Goal: Task Accomplishment & Management: Complete application form

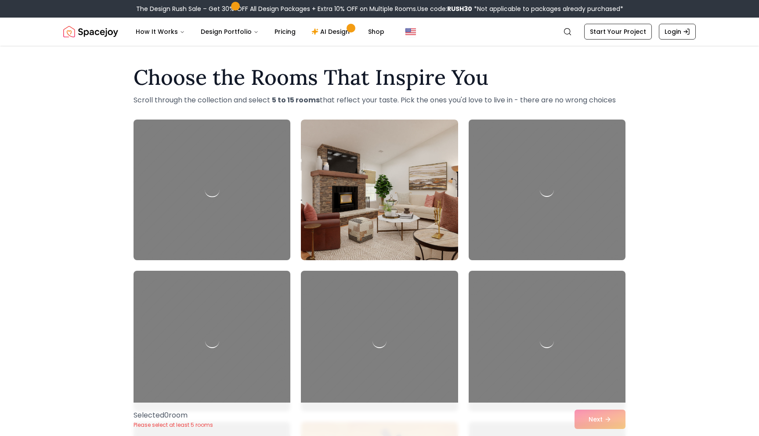
click at [258, 175] on div at bounding box center [212, 190] width 165 height 148
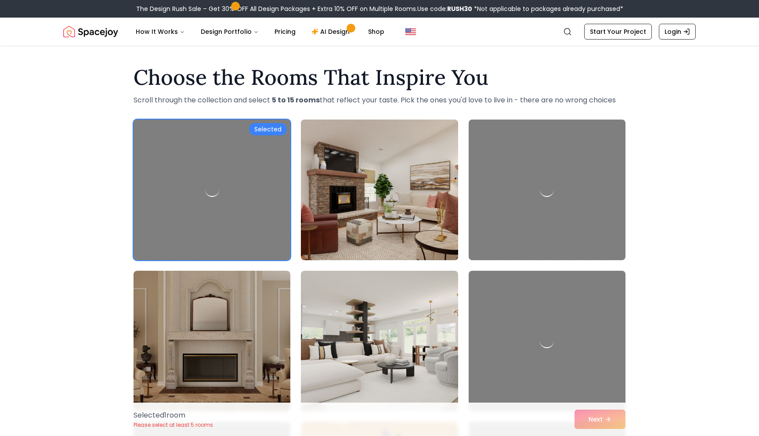
click at [417, 186] on img at bounding box center [379, 190] width 165 height 148
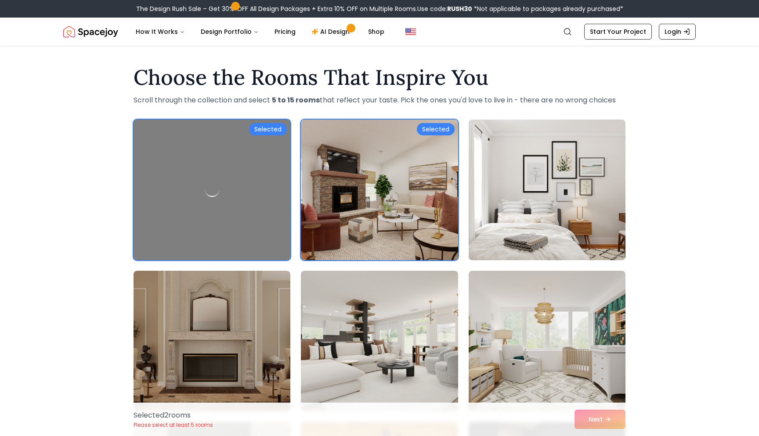
click at [523, 208] on img at bounding box center [547, 190] width 165 height 148
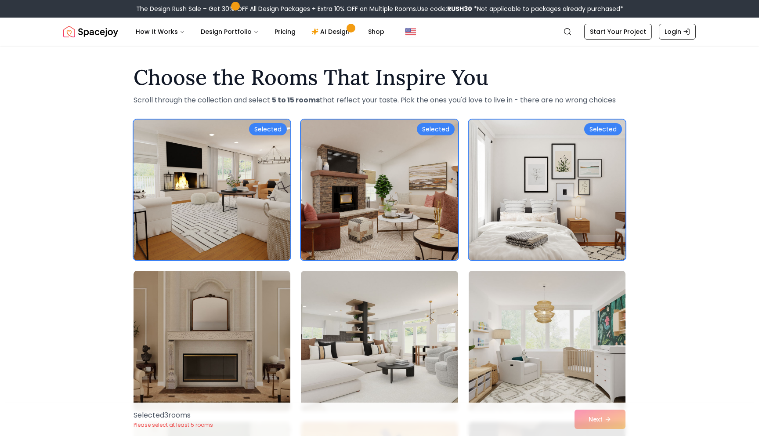
click at [529, 375] on img at bounding box center [547, 341] width 165 height 148
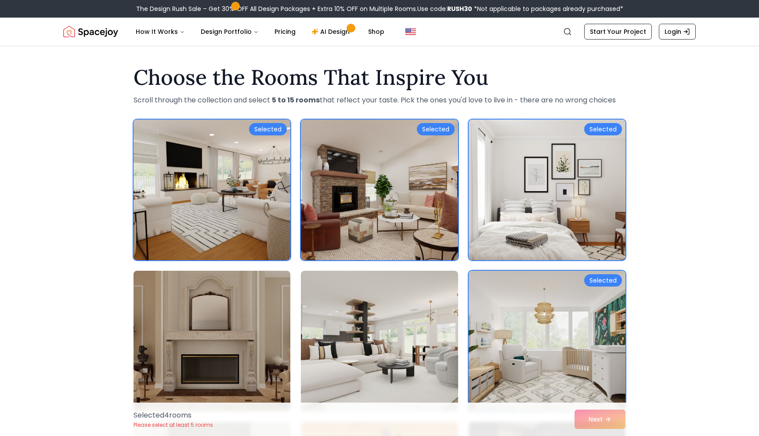
click at [277, 352] on img at bounding box center [212, 341] width 165 height 148
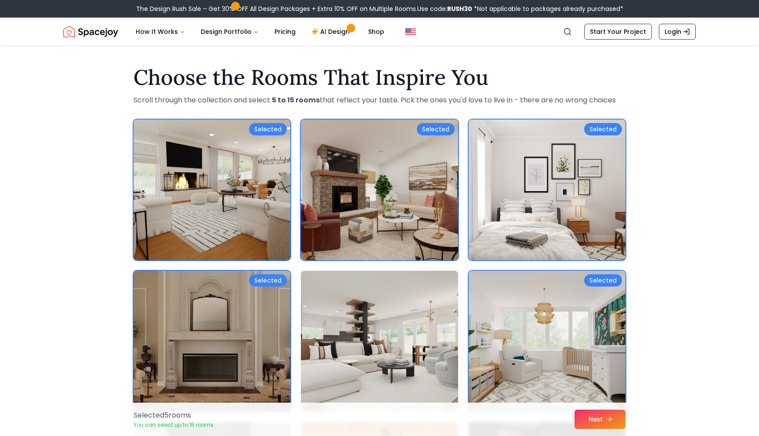
click at [601, 419] on button "Next" at bounding box center [599, 418] width 51 height 19
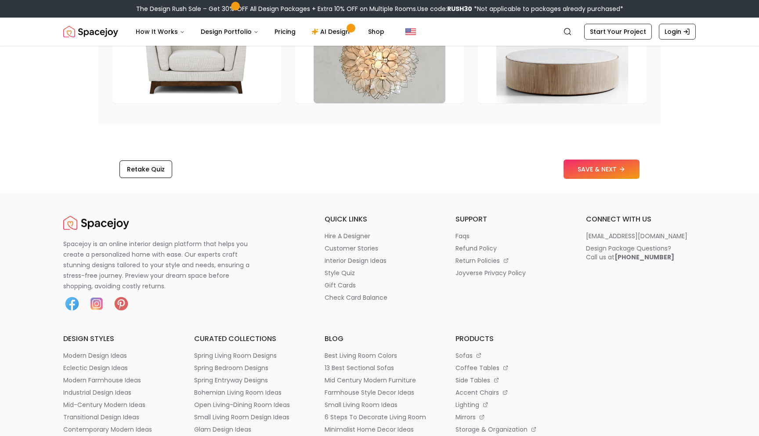
scroll to position [1482, 0]
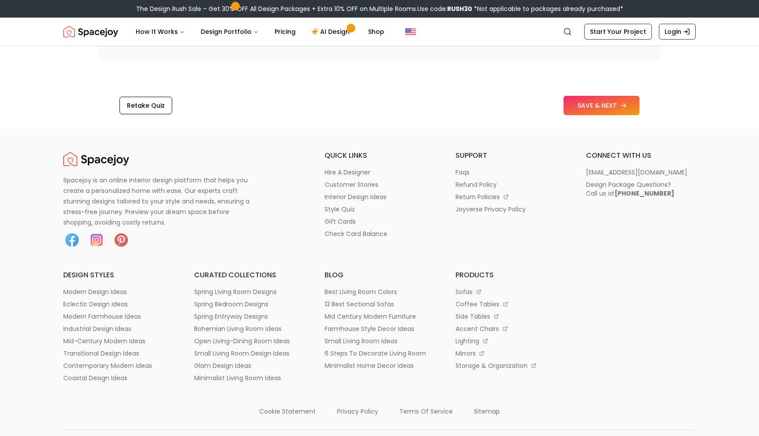
click at [579, 111] on button "SAVE & NEXT" at bounding box center [601, 105] width 76 height 19
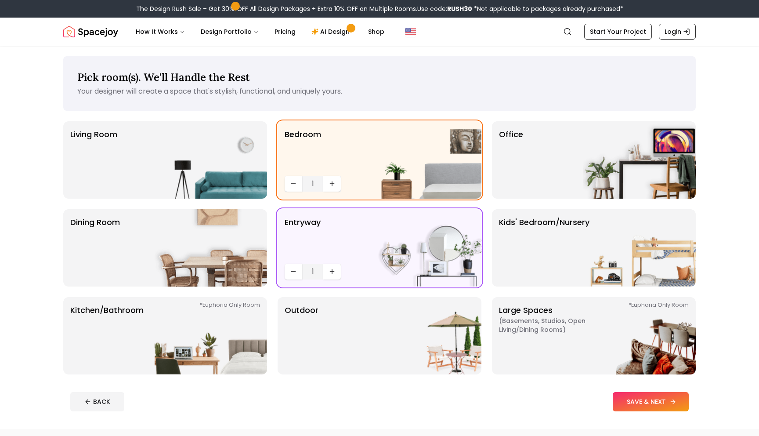
click at [654, 406] on button "SAVE & NEXT" at bounding box center [651, 401] width 76 height 19
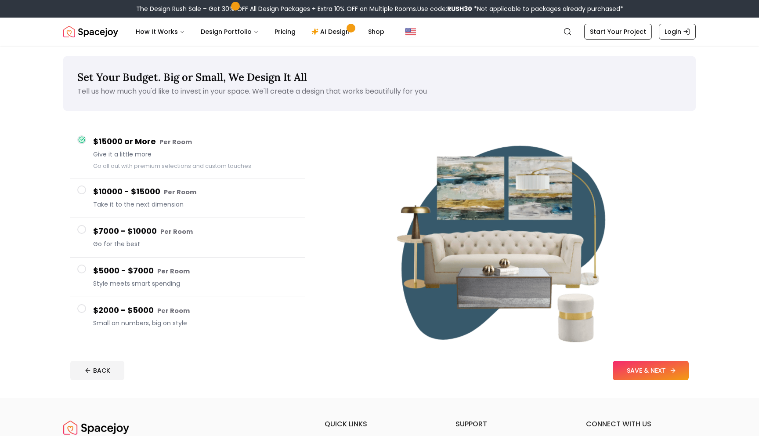
click at [640, 373] on button "SAVE & NEXT" at bounding box center [651, 370] width 76 height 19
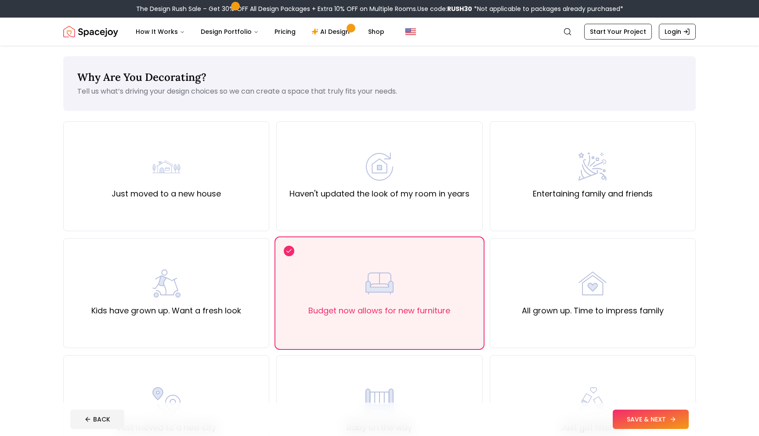
click at [635, 416] on button "SAVE & NEXT" at bounding box center [651, 418] width 76 height 19
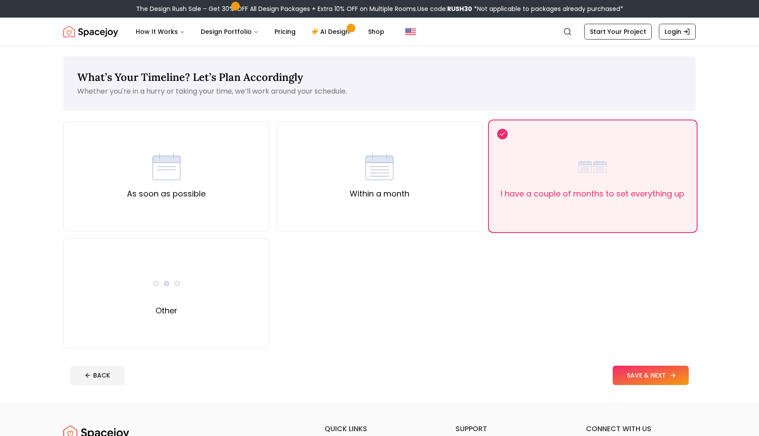
click at [634, 378] on button "SAVE & NEXT" at bounding box center [651, 374] width 76 height 19
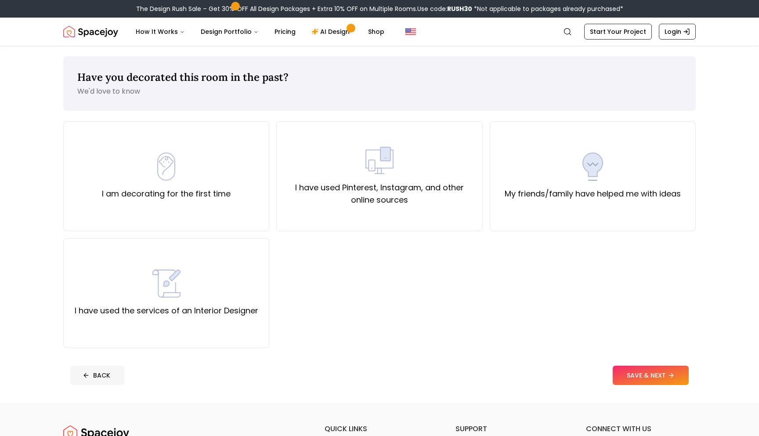
click at [74, 377] on button "BACK" at bounding box center [97, 374] width 54 height 19
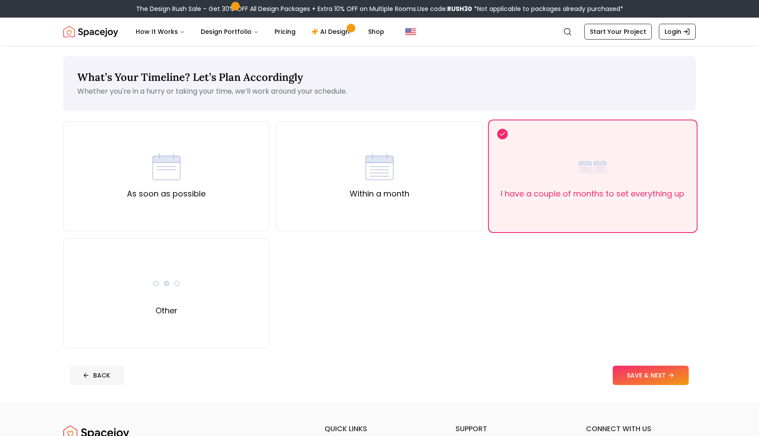
click at [74, 377] on button "BACK" at bounding box center [97, 374] width 54 height 19
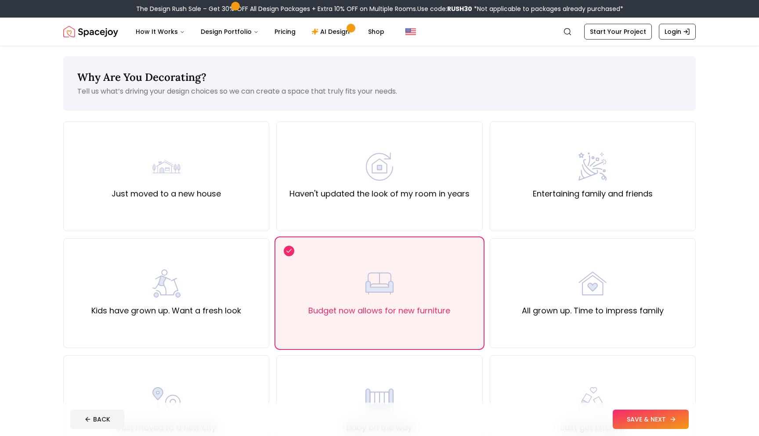
click at [622, 416] on button "SAVE & NEXT" at bounding box center [651, 418] width 76 height 19
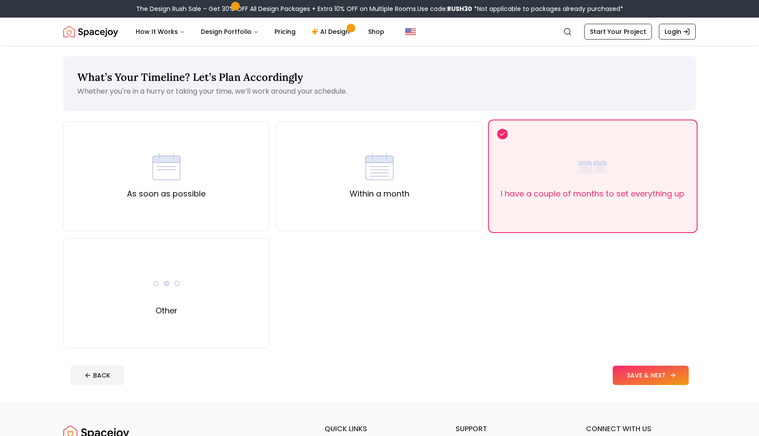
click at [628, 376] on button "SAVE & NEXT" at bounding box center [651, 374] width 76 height 19
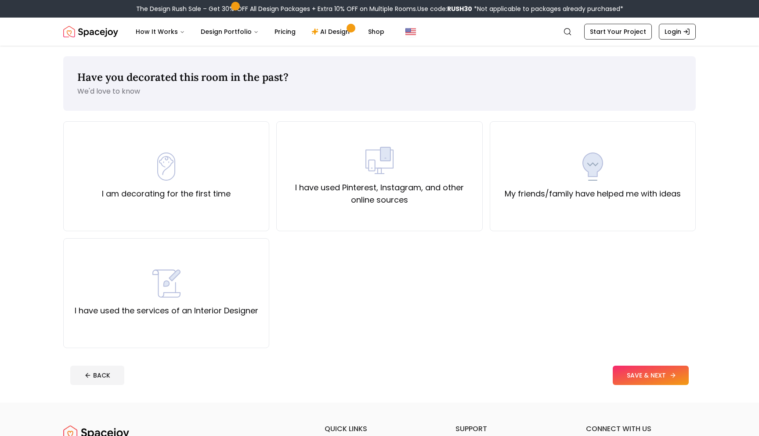
click at [628, 376] on button "SAVE & NEXT" at bounding box center [651, 374] width 76 height 19
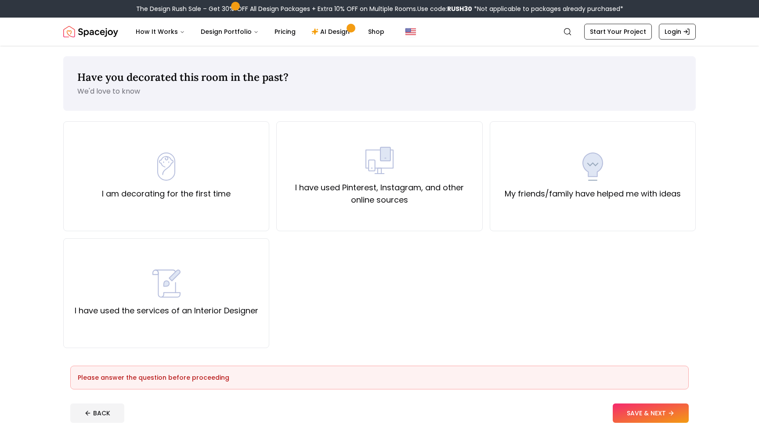
scroll to position [24, 0]
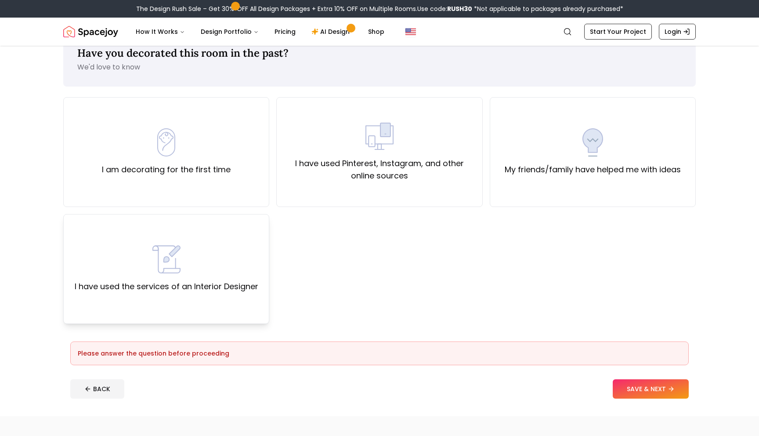
click at [221, 235] on div "I have used the services of an Interior Designer" at bounding box center [166, 269] width 206 height 110
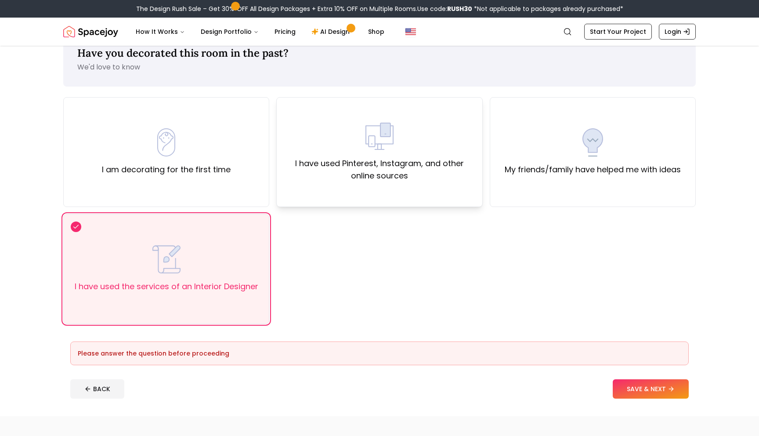
click at [443, 170] on label "I have used Pinterest, Instagram, and other online sources" at bounding box center [379, 169] width 191 height 25
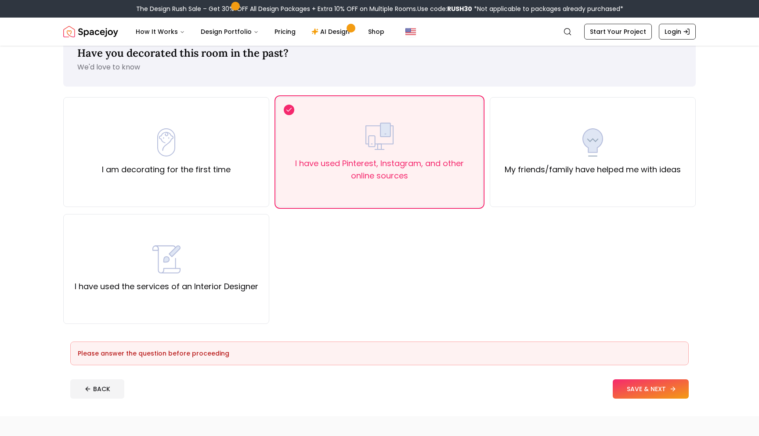
click at [648, 385] on button "SAVE & NEXT" at bounding box center [651, 388] width 76 height 19
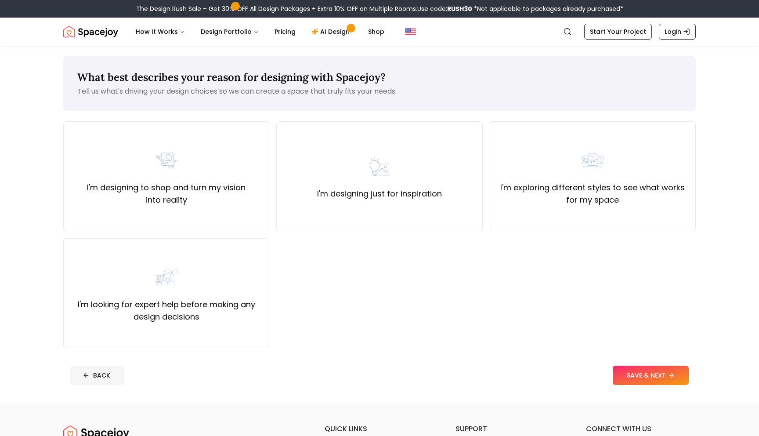
click at [102, 377] on button "BACK" at bounding box center [97, 374] width 54 height 19
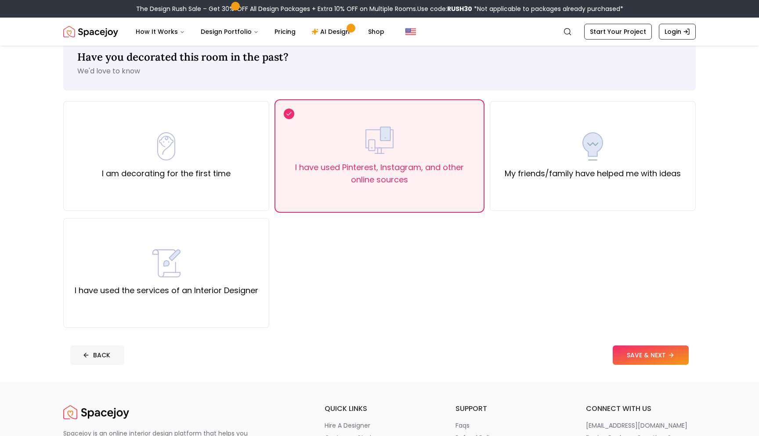
scroll to position [24, 0]
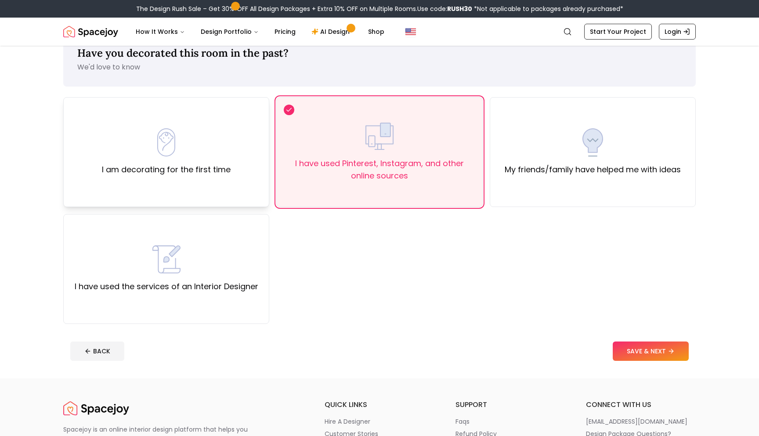
click at [171, 165] on label "I am decorating for the first time" at bounding box center [166, 169] width 129 height 12
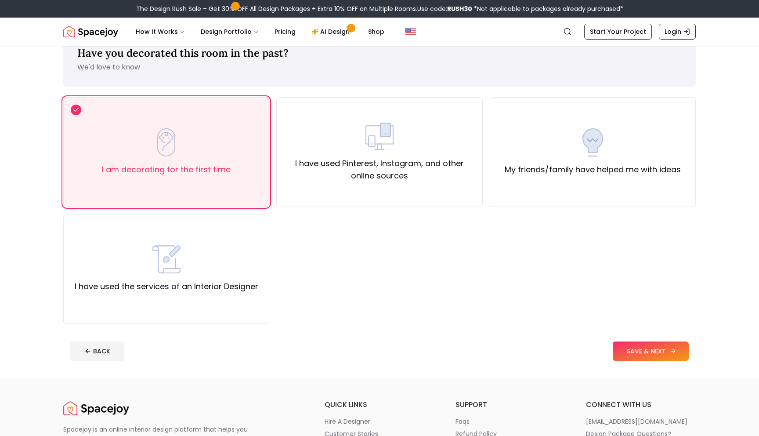
click at [623, 346] on button "SAVE & NEXT" at bounding box center [651, 350] width 76 height 19
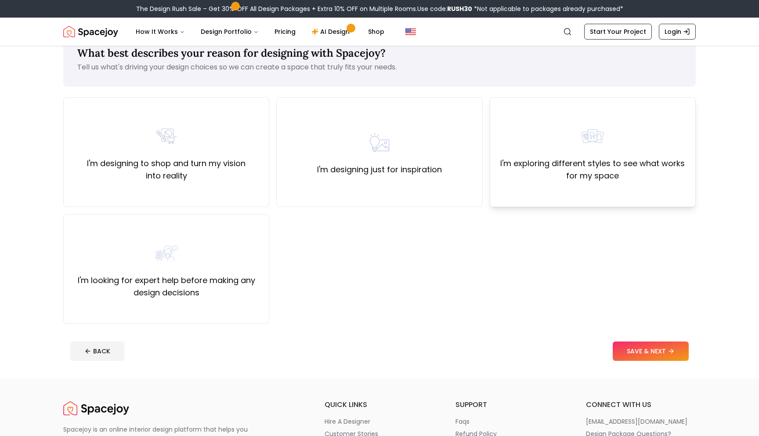
click at [557, 188] on div "I'm exploring different styles to see what works for my space" at bounding box center [593, 152] width 206 height 110
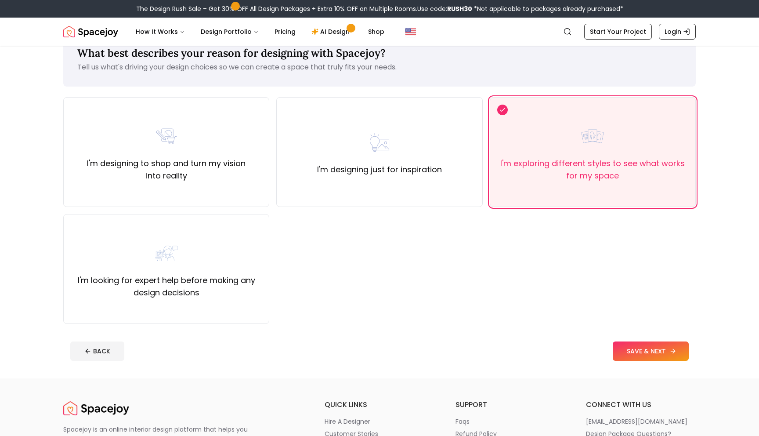
click at [642, 342] on button "SAVE & NEXT" at bounding box center [651, 350] width 76 height 19
